Goal: Download file/media

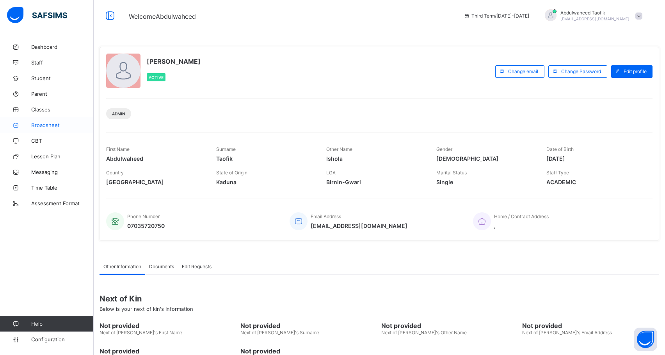
click at [52, 125] on span "Broadsheet" at bounding box center [62, 125] width 62 height 6
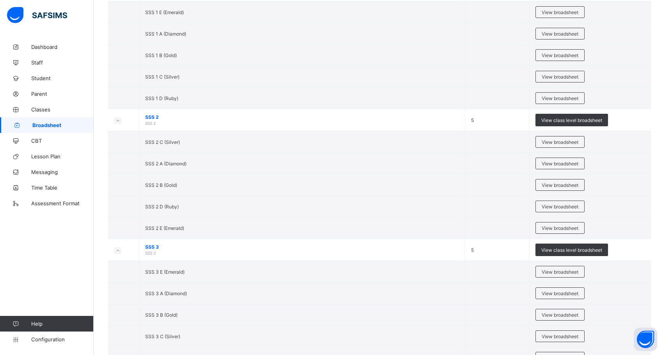
scroll to position [1217, 0]
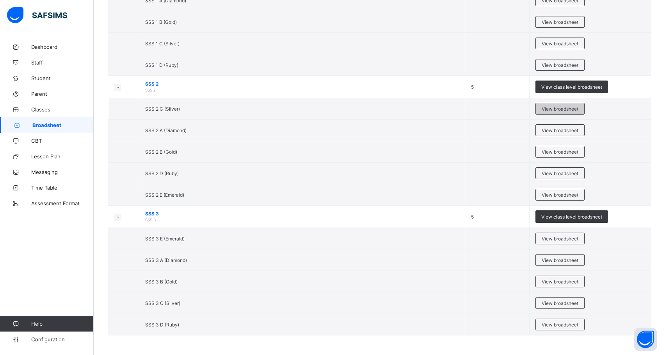
click at [563, 103] on div "View broadsheet" at bounding box center [560, 109] width 49 height 12
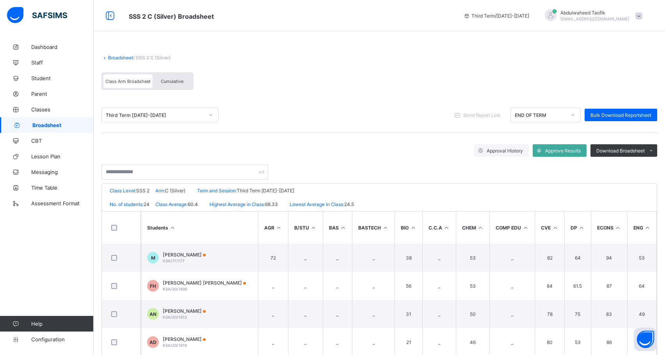
click at [602, 238] on th "ECONS" at bounding box center [609, 227] width 36 height 32
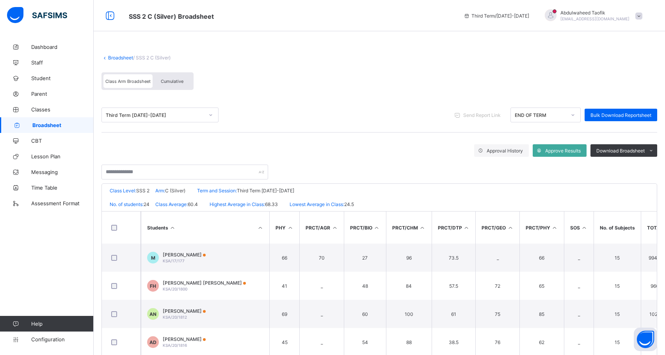
scroll to position [0, 785]
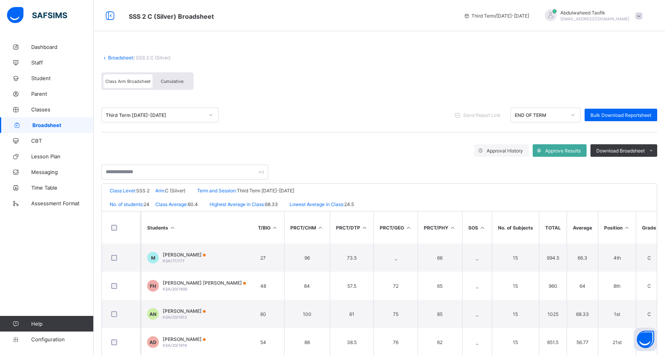
click at [625, 224] on th "Position" at bounding box center [617, 227] width 38 height 32
click at [629, 226] on icon at bounding box center [627, 228] width 7 height 6
click at [655, 145] on span at bounding box center [651, 150] width 12 height 12
click at [652, 164] on ul "PDF Excel sheet" at bounding box center [642, 172] width 32 height 25
click at [657, 168] on li "PDF" at bounding box center [641, 167] width 31 height 12
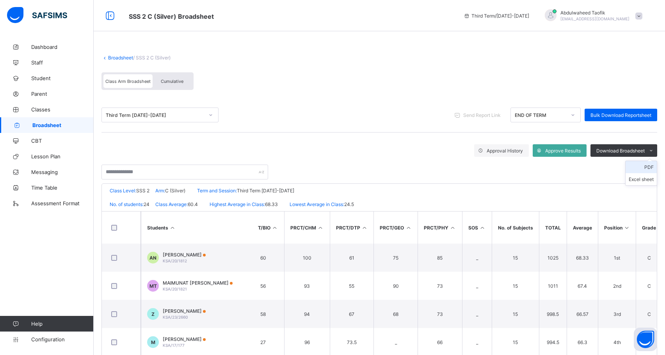
scroll to position [0, 0]
click at [41, 121] on link "Broadsheet" at bounding box center [47, 125] width 94 height 16
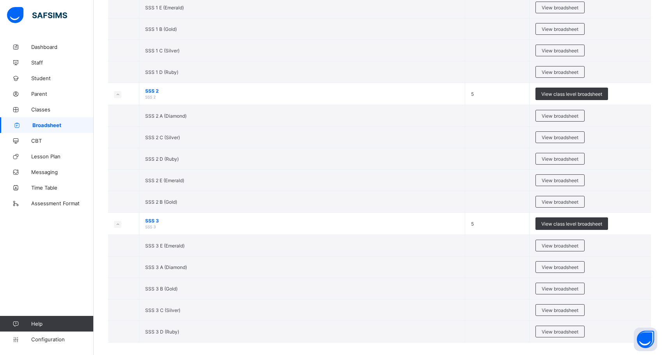
scroll to position [1217, 0]
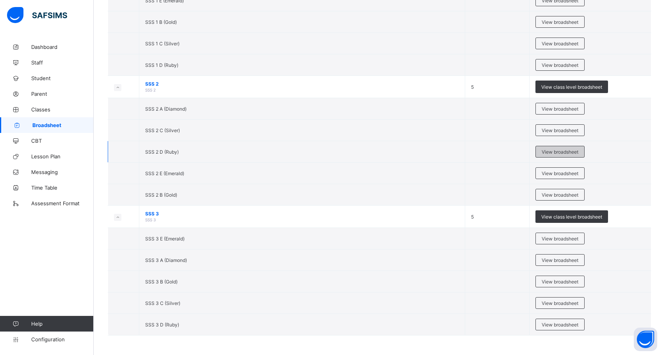
click at [572, 153] on div "View broadsheet" at bounding box center [560, 152] width 49 height 12
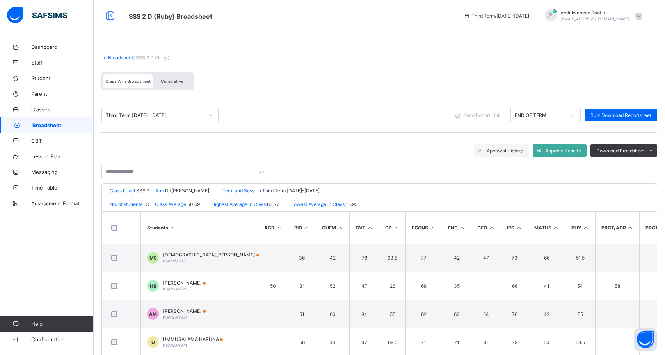
click at [599, 241] on th "PRCT/AGR" at bounding box center [618, 227] width 45 height 32
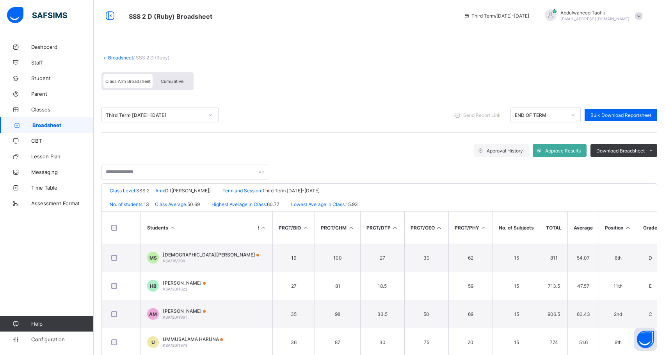
scroll to position [0, 369]
click at [625, 228] on icon at bounding box center [626, 228] width 7 height 6
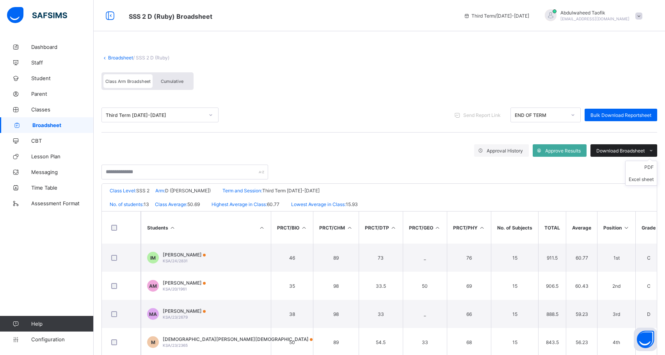
click at [654, 149] on icon at bounding box center [652, 150] width 6 height 5
click at [654, 165] on li "PDF" at bounding box center [641, 167] width 31 height 12
click at [38, 122] on span "Broadsheet" at bounding box center [62, 125] width 61 height 6
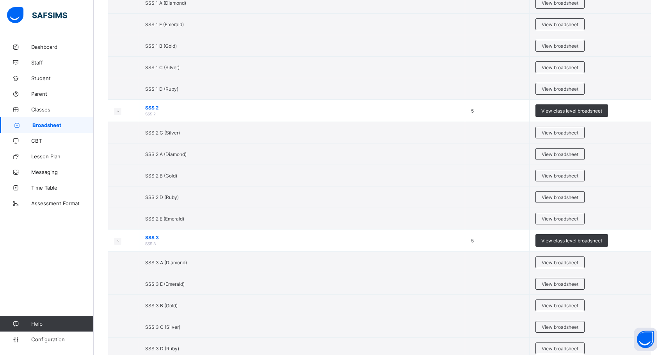
scroll to position [1185, 0]
click at [569, 221] on span "View broadsheet" at bounding box center [560, 218] width 37 height 6
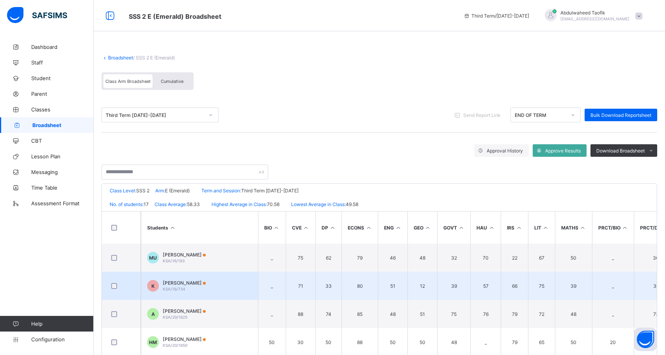
click at [591, 277] on td "39" at bounding box center [573, 285] width 37 height 28
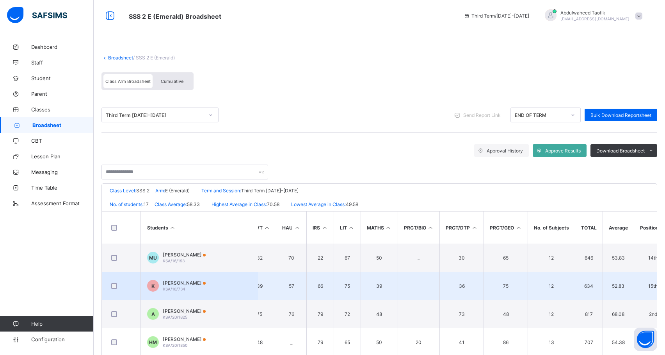
scroll to position [0, 232]
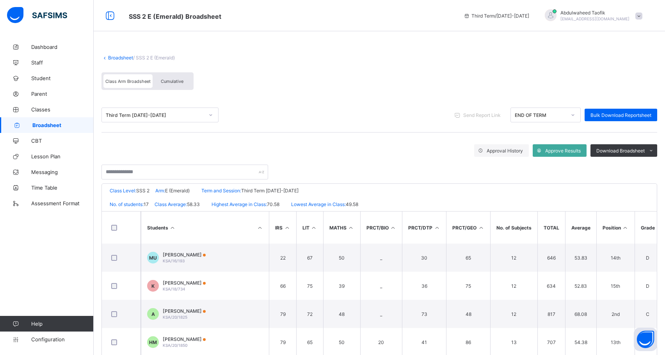
click at [625, 230] on th "Position" at bounding box center [616, 227] width 38 height 32
click at [628, 225] on icon at bounding box center [625, 228] width 7 height 6
click at [637, 144] on div "Download Broadsheet" at bounding box center [624, 150] width 67 height 12
click at [654, 164] on ul "PDF Excel sheet" at bounding box center [642, 172] width 32 height 25
click at [647, 169] on li "PDF" at bounding box center [641, 167] width 31 height 12
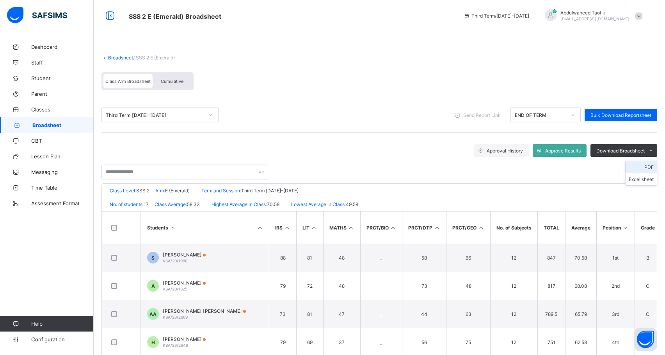
scroll to position [0, 0]
click at [55, 124] on span "Broadsheet" at bounding box center [62, 125] width 61 height 6
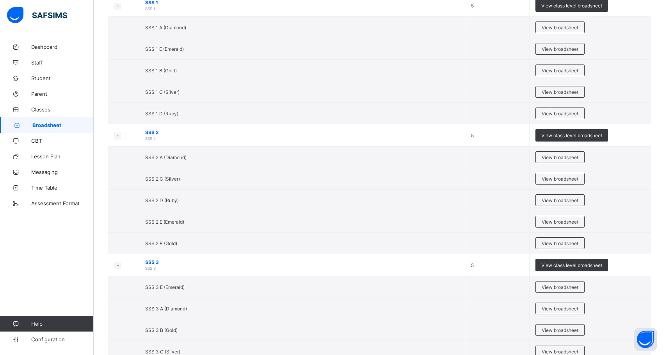
scroll to position [1217, 0]
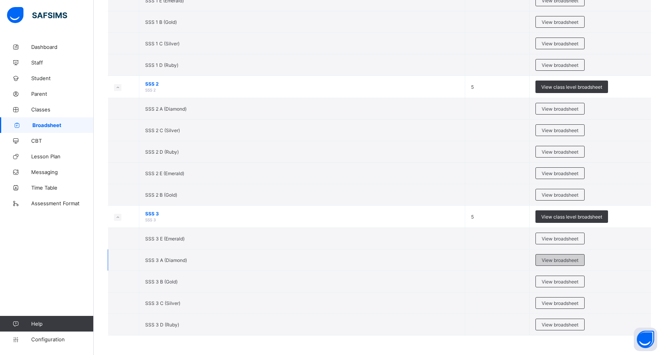
click at [585, 261] on div "View broadsheet" at bounding box center [560, 260] width 49 height 12
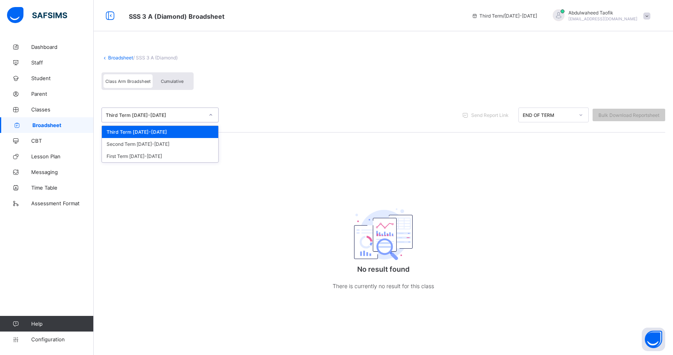
click at [213, 116] on icon at bounding box center [211, 115] width 5 height 8
click at [189, 159] on div "First Term [DATE]-[DATE]" at bounding box center [160, 156] width 116 height 12
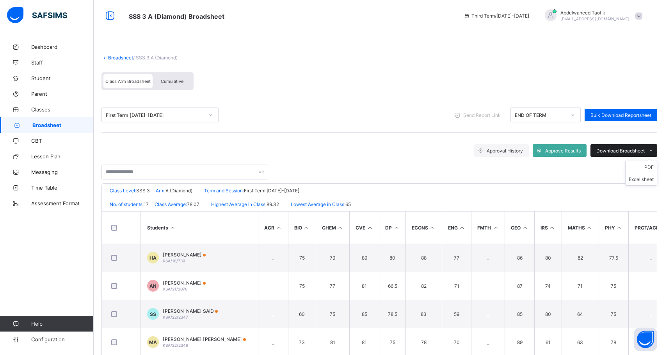
click at [645, 148] on span "Download Broadsheet" at bounding box center [621, 151] width 48 height 6
click at [658, 163] on ul "PDF Excel sheet" at bounding box center [642, 172] width 32 height 25
click at [654, 164] on ul "PDF Excel sheet" at bounding box center [642, 172] width 32 height 25
click at [651, 169] on li "PDF" at bounding box center [641, 167] width 31 height 12
click at [63, 125] on span "Broadsheet" at bounding box center [62, 125] width 61 height 6
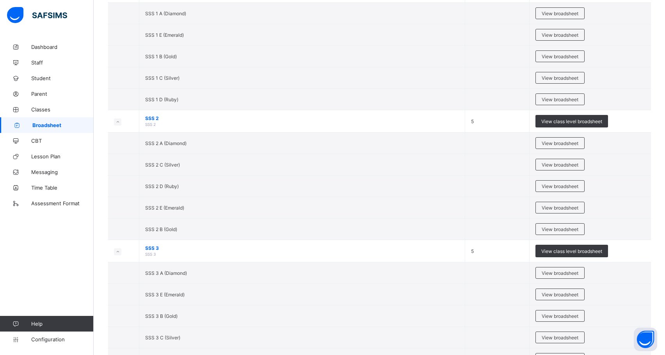
scroll to position [1217, 0]
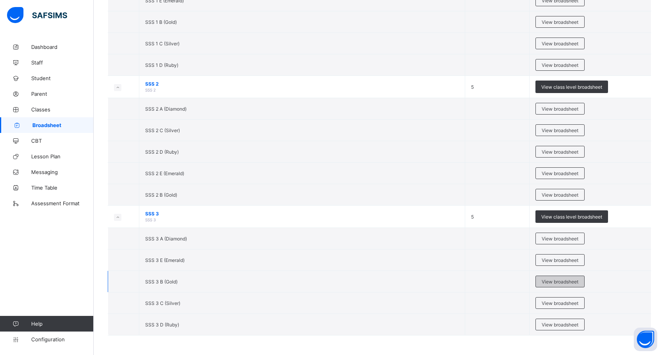
click at [574, 280] on span "View broadsheet" at bounding box center [560, 281] width 37 height 6
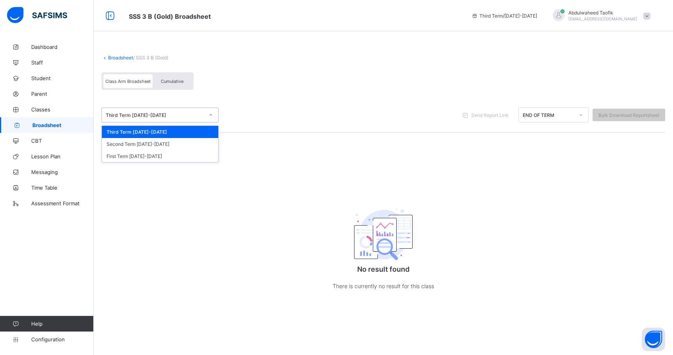
click at [214, 113] on div at bounding box center [210, 115] width 13 height 12
click at [193, 153] on div "First Term [DATE]-[DATE]" at bounding box center [160, 156] width 116 height 12
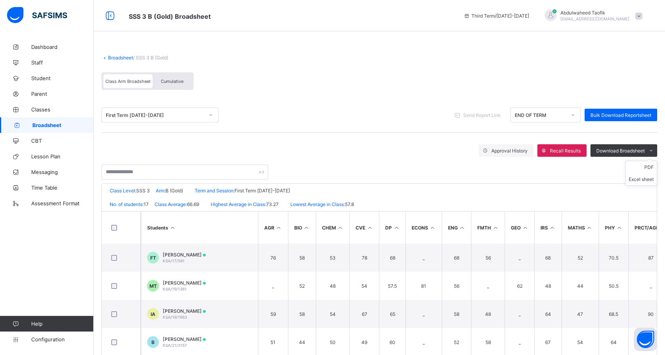
click at [656, 164] on ul "PDF Excel sheet" at bounding box center [642, 172] width 32 height 25
click at [646, 169] on li "PDF" at bounding box center [641, 167] width 31 height 12
click at [70, 122] on span "Broadsheet" at bounding box center [62, 125] width 61 height 6
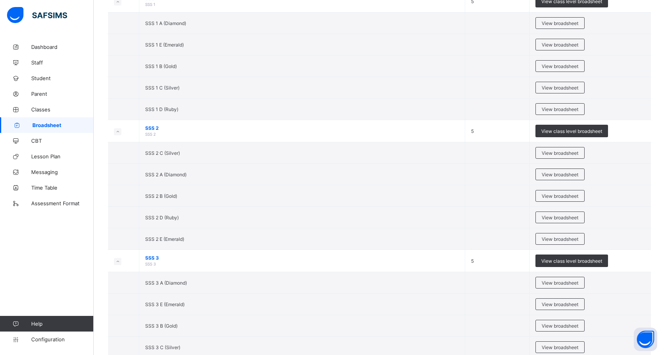
scroll to position [1217, 0]
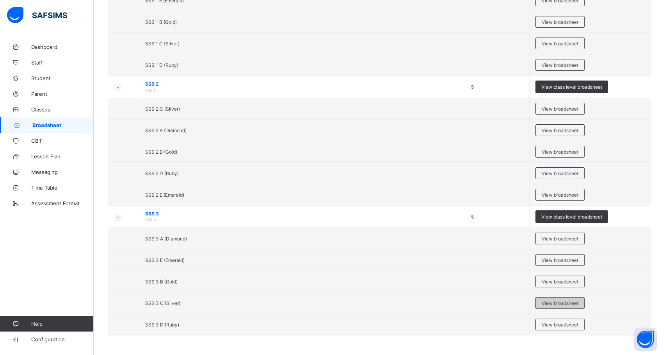
click at [561, 302] on span "View broadsheet" at bounding box center [560, 303] width 37 height 6
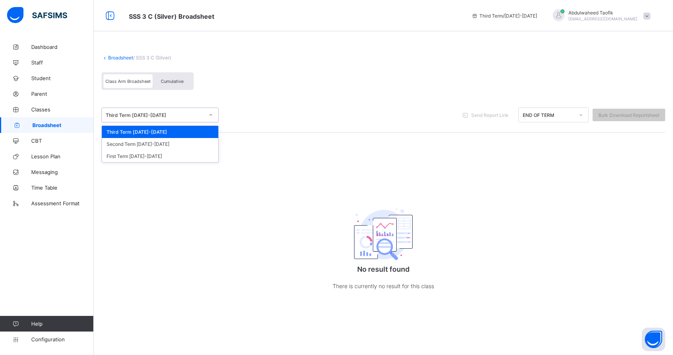
click at [206, 115] on div at bounding box center [210, 115] width 13 height 12
click at [185, 153] on div "First Term [DATE]-[DATE]" at bounding box center [160, 156] width 116 height 12
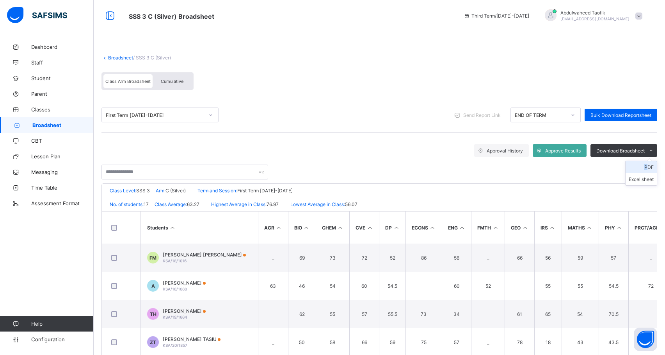
drag, startPoint x: 656, startPoint y: 148, endPoint x: 654, endPoint y: 166, distance: 17.3
click at [654, 157] on div "Download Broadsheet PDF Excel sheet" at bounding box center [624, 150] width 67 height 12
click at [654, 166] on li "PDF" at bounding box center [641, 167] width 31 height 12
click at [636, 166] on li "PDF" at bounding box center [641, 167] width 31 height 12
click at [57, 123] on span "Broadsheet" at bounding box center [62, 125] width 61 height 6
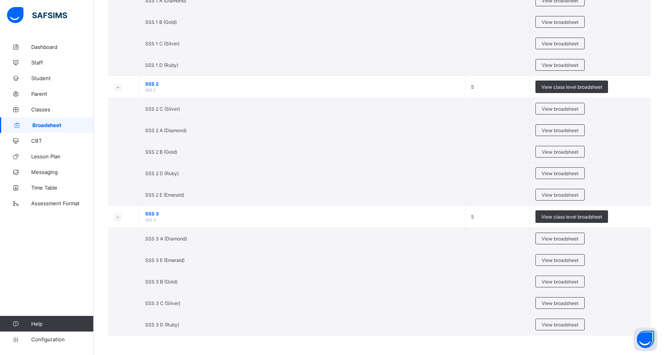
scroll to position [1217, 0]
click at [555, 323] on span "View broadsheet" at bounding box center [560, 324] width 37 height 6
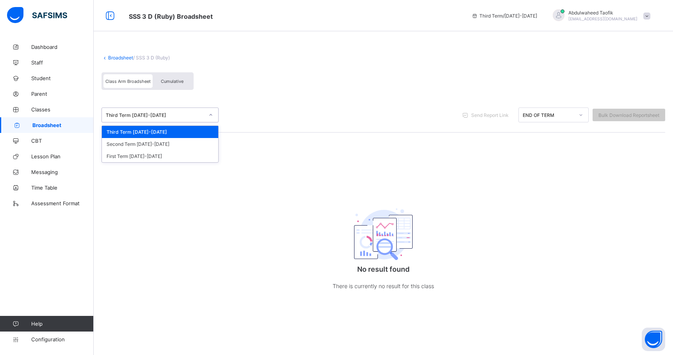
click at [212, 114] on icon at bounding box center [211, 115] width 5 height 8
click at [178, 157] on div "First Term [DATE]-[DATE]" at bounding box center [160, 156] width 116 height 12
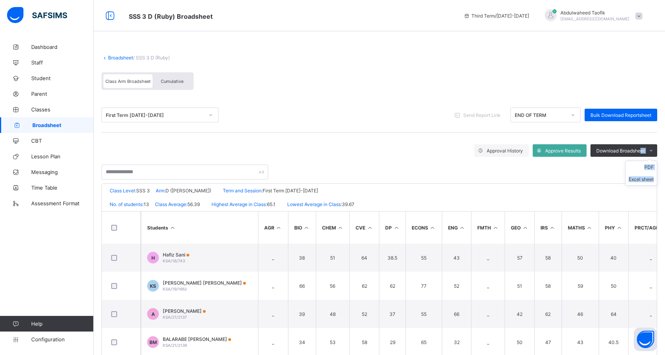
drag, startPoint x: 647, startPoint y: 147, endPoint x: 649, endPoint y: 164, distance: 17.3
click at [649, 157] on div "Download Broadsheet PDF Excel sheet" at bounding box center [624, 150] width 67 height 12
click at [649, 164] on ul "PDF Excel sheet" at bounding box center [642, 172] width 32 height 25
click at [636, 172] on li "PDF" at bounding box center [641, 167] width 31 height 12
click at [62, 123] on span "Broadsheet" at bounding box center [62, 125] width 61 height 6
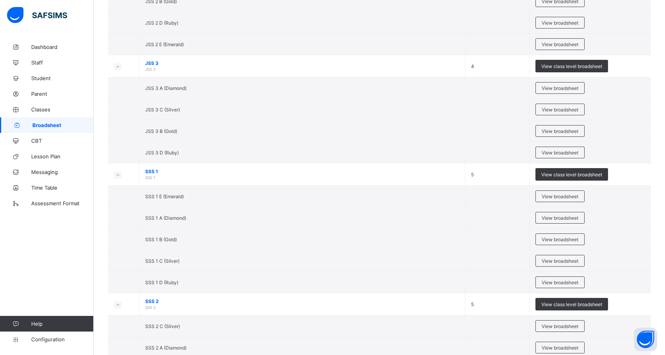
scroll to position [1217, 0]
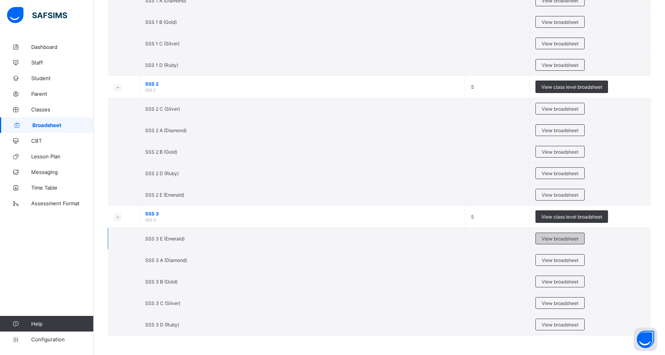
click at [569, 237] on span "View broadsheet" at bounding box center [560, 238] width 37 height 6
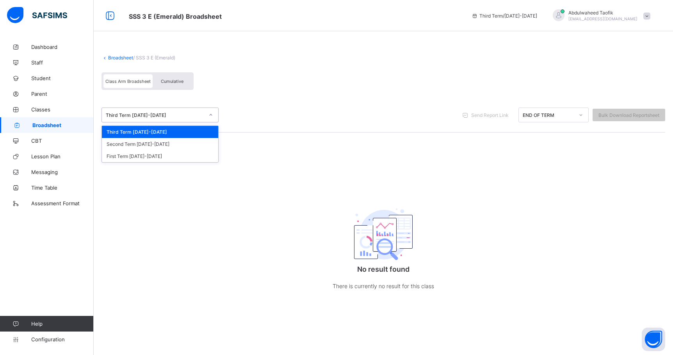
click at [208, 118] on div at bounding box center [210, 115] width 13 height 12
click at [197, 152] on div "First Term [DATE]-[DATE]" at bounding box center [160, 156] width 116 height 12
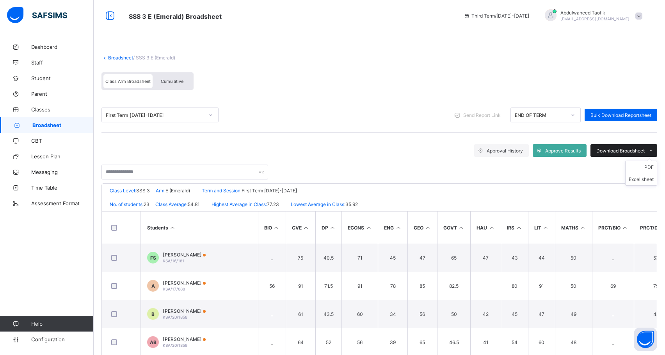
click at [644, 150] on span "Download Broadsheet" at bounding box center [621, 151] width 48 height 6
click at [653, 166] on li "PDF" at bounding box center [641, 167] width 31 height 12
click at [66, 126] on span "Broadsheet" at bounding box center [62, 125] width 61 height 6
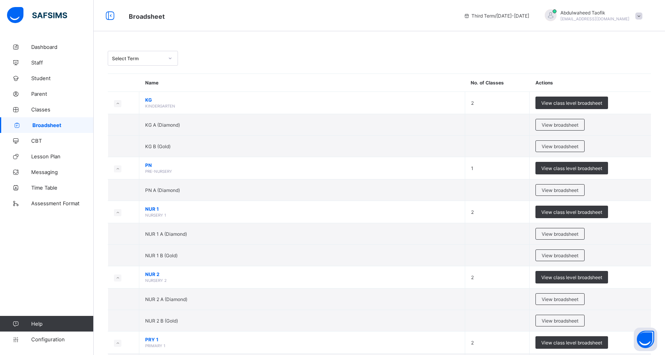
click at [66, 126] on span "Broadsheet" at bounding box center [62, 125] width 61 height 6
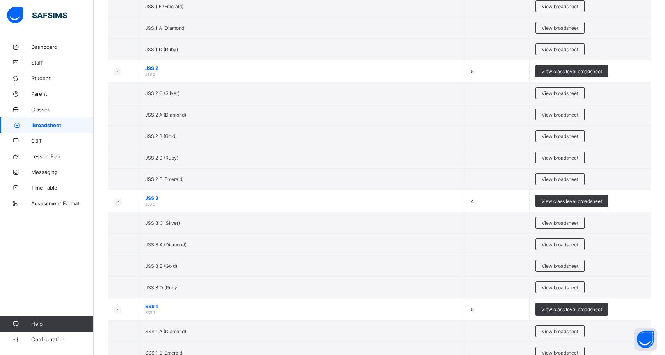
scroll to position [856, 0]
click at [567, 248] on span "View broadsheet" at bounding box center [560, 245] width 37 height 6
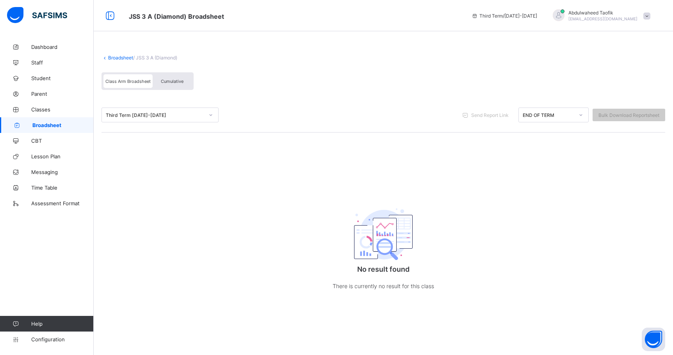
click at [209, 114] on icon at bounding box center [211, 115] width 5 height 8
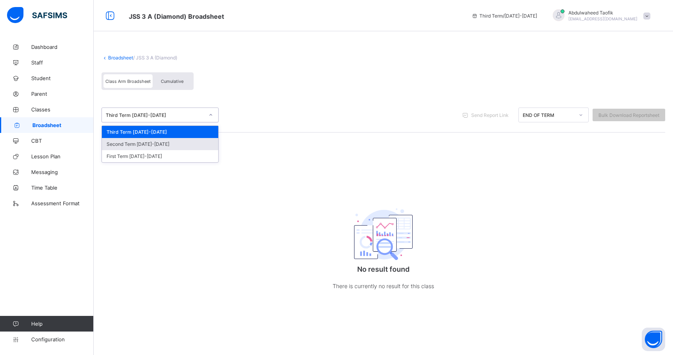
click at [187, 142] on div "Second Term [DATE]-[DATE]" at bounding box center [160, 144] width 116 height 12
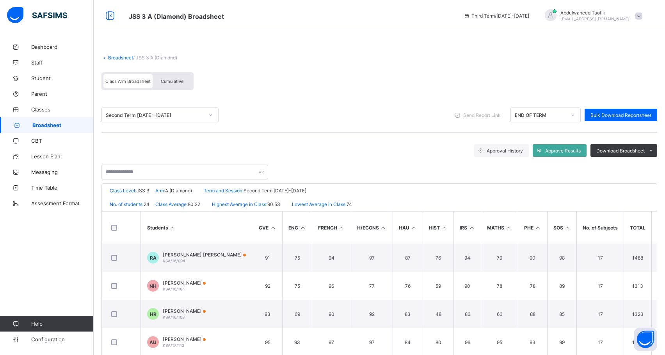
scroll to position [0, 336]
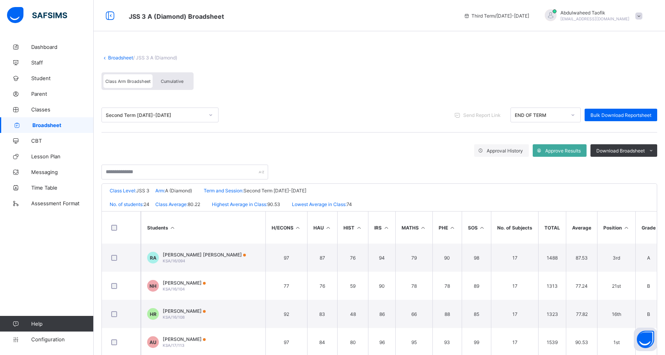
click at [625, 226] on icon at bounding box center [626, 228] width 7 height 6
click at [649, 144] on div "Download Broadsheet" at bounding box center [624, 150] width 67 height 12
click at [652, 166] on li "PDF" at bounding box center [641, 167] width 31 height 12
click at [80, 128] on link "Broadsheet" at bounding box center [47, 125] width 94 height 16
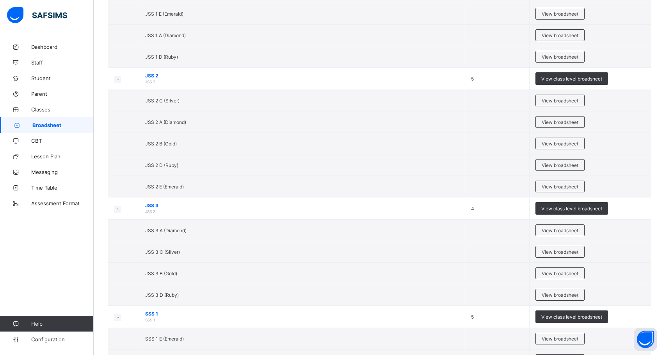
scroll to position [849, 0]
click at [572, 276] on span "View broadsheet" at bounding box center [560, 274] width 37 height 6
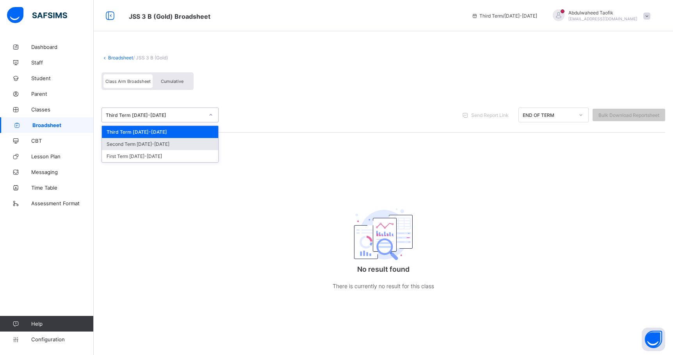
click at [132, 142] on div "Second Term [DATE]-[DATE]" at bounding box center [160, 144] width 116 height 12
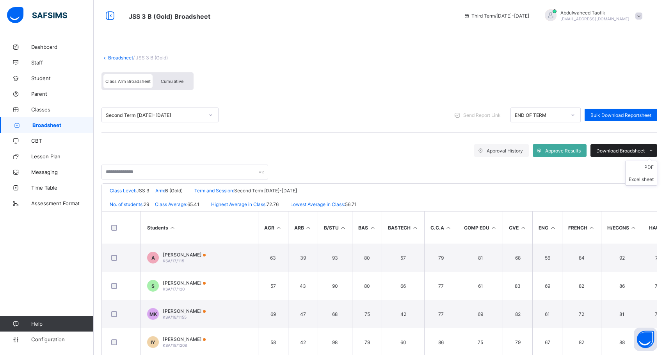
click at [645, 152] on span "Download Broadsheet" at bounding box center [621, 151] width 48 height 6
click at [647, 170] on li "PDF" at bounding box center [641, 167] width 31 height 12
click at [62, 120] on link "Broadsheet" at bounding box center [47, 125] width 94 height 16
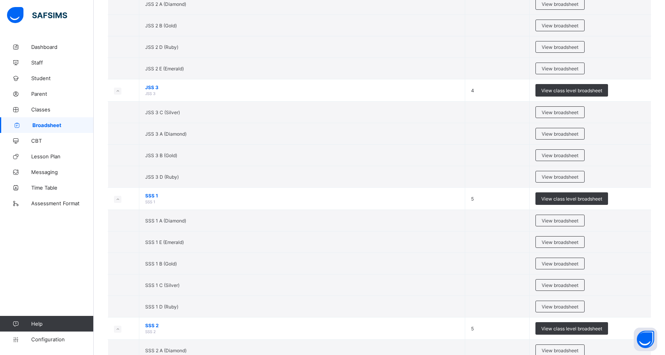
scroll to position [968, 0]
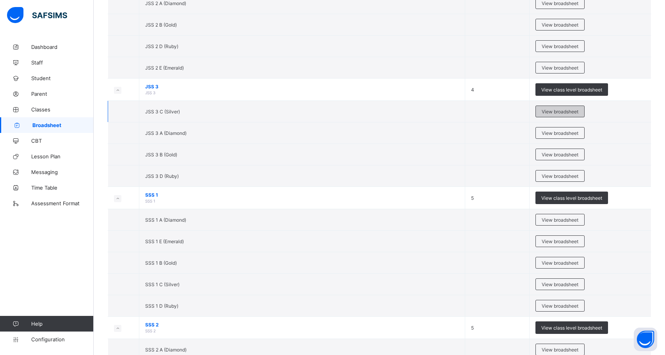
click at [579, 114] on span "View broadsheet" at bounding box center [560, 112] width 37 height 6
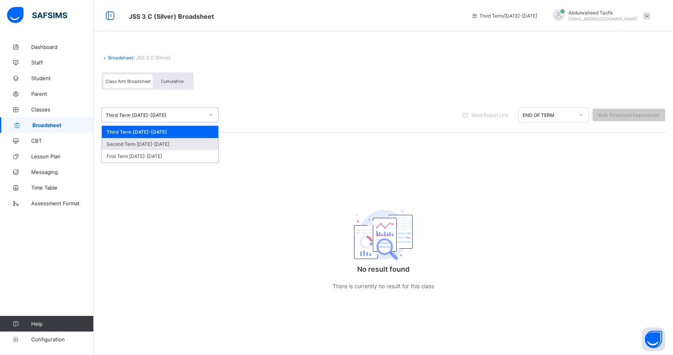
click at [133, 138] on div "Second Term [DATE]-[DATE]" at bounding box center [160, 144] width 116 height 12
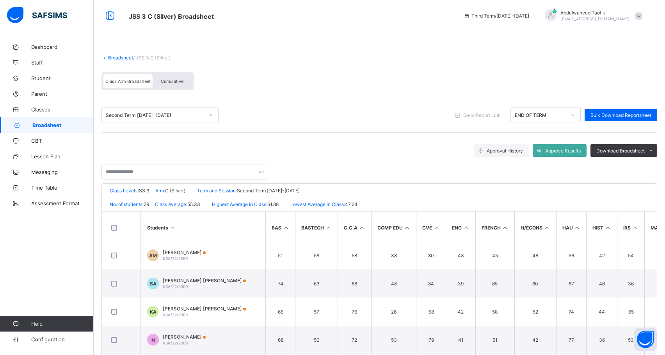
scroll to position [318, 87]
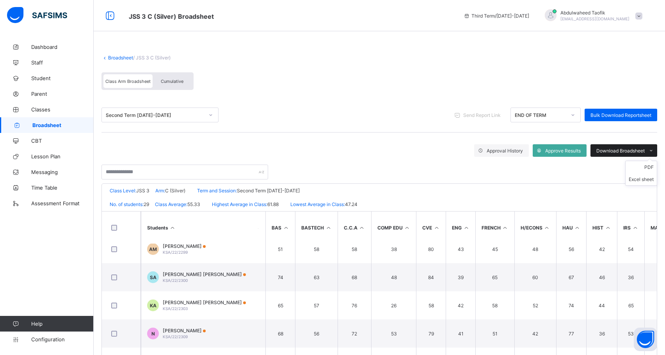
click at [654, 150] on icon at bounding box center [652, 150] width 6 height 5
click at [649, 165] on li "PDF" at bounding box center [641, 167] width 31 height 12
click at [71, 119] on link "Broadsheet" at bounding box center [47, 125] width 94 height 16
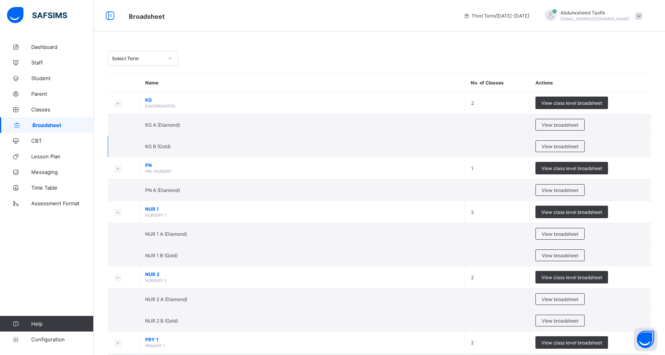
click at [638, 138] on td "View broadsheet" at bounding box center [590, 146] width 121 height 21
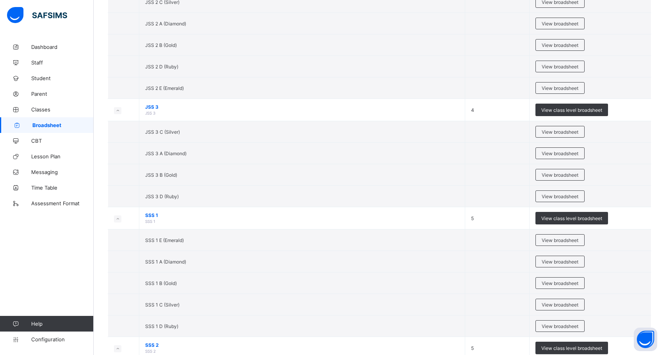
scroll to position [945, 0]
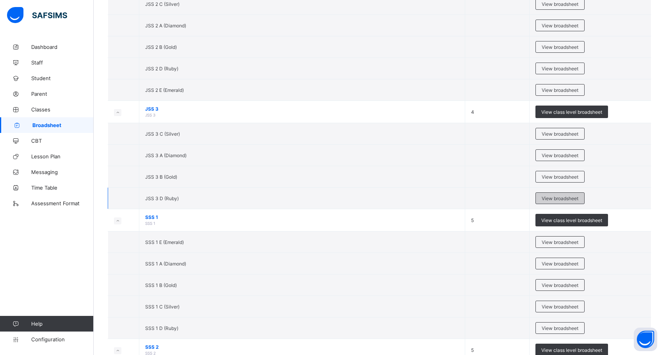
click at [579, 201] on span "View broadsheet" at bounding box center [560, 198] width 37 height 6
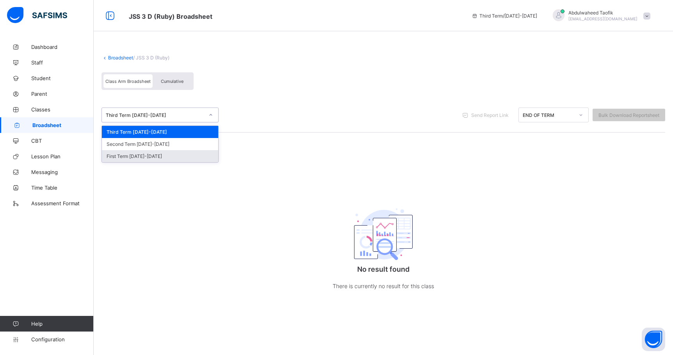
click at [204, 150] on div "First Term [DATE]-[DATE]" at bounding box center [160, 156] width 116 height 12
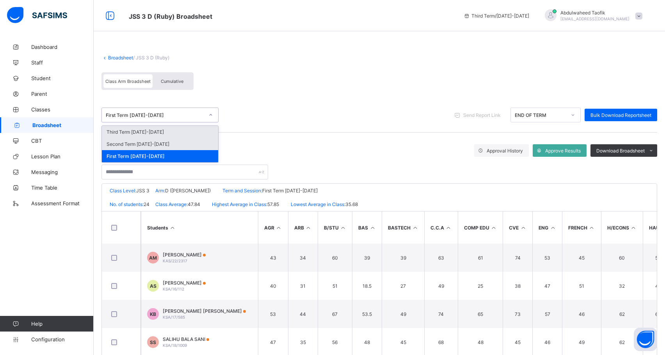
click at [127, 140] on div "Second Term [DATE]-[DATE]" at bounding box center [160, 144] width 116 height 12
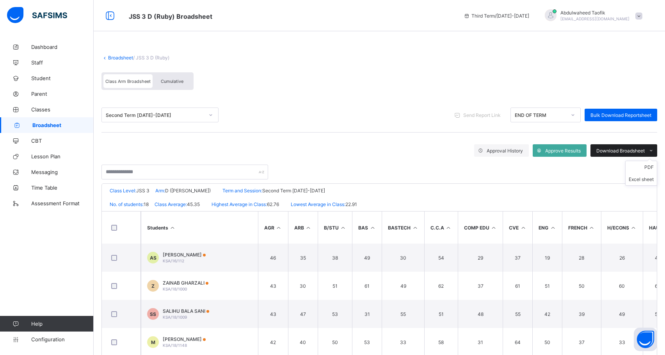
click at [645, 152] on span "Download Broadsheet" at bounding box center [621, 151] width 48 height 6
click at [654, 163] on ul "PDF Excel sheet" at bounding box center [642, 172] width 32 height 25
click at [644, 165] on li "PDF" at bounding box center [641, 167] width 31 height 12
click at [70, 119] on link "Broadsheet" at bounding box center [47, 125] width 94 height 16
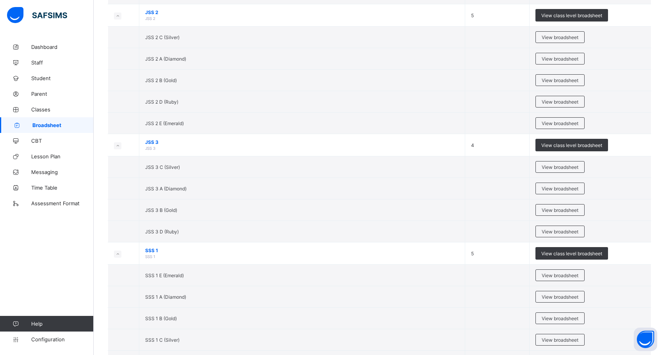
scroll to position [908, 0]
